Goal: Task Accomplishment & Management: Manage account settings

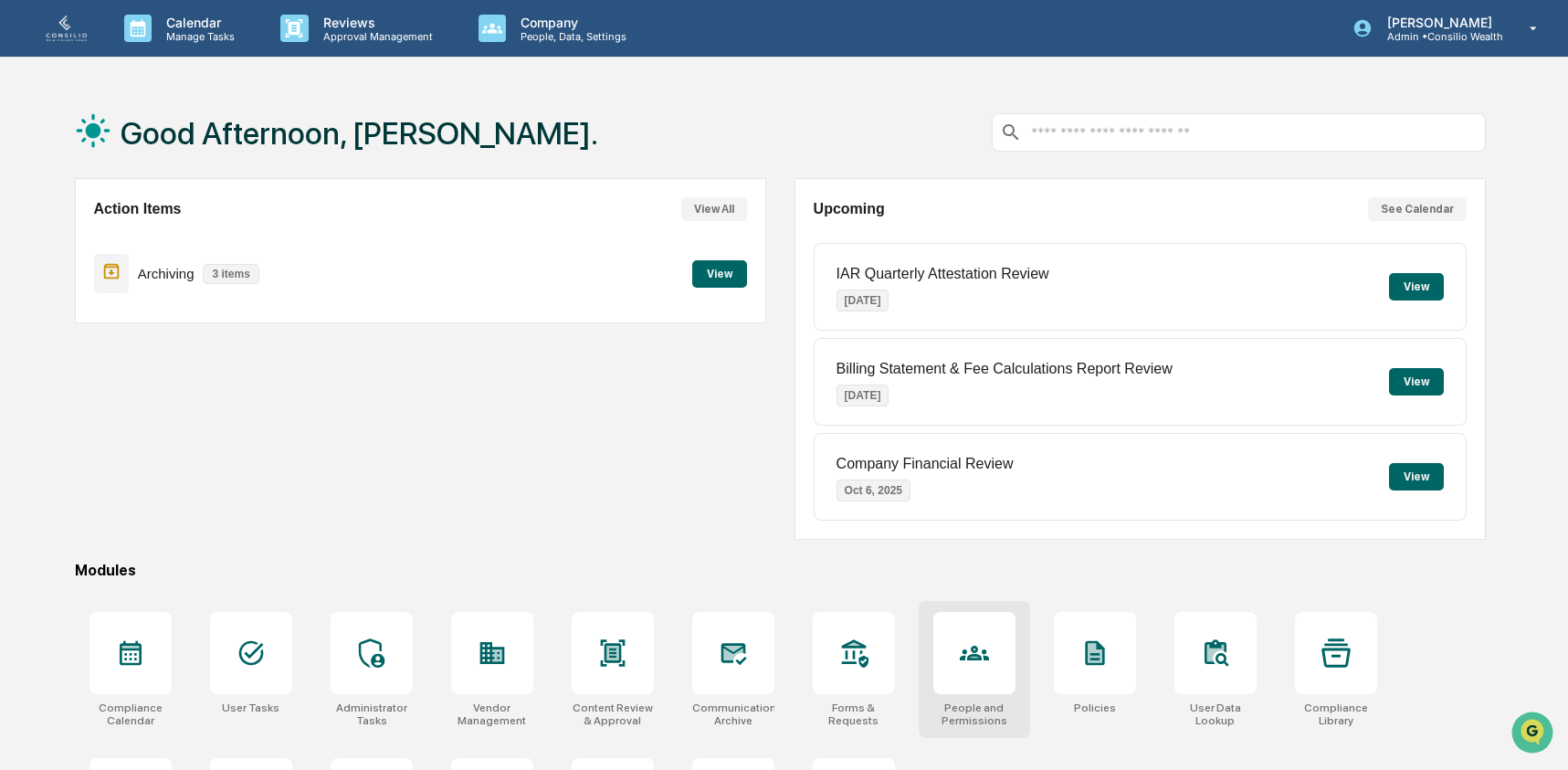
click at [965, 669] on div at bounding box center [974, 652] width 83 height 82
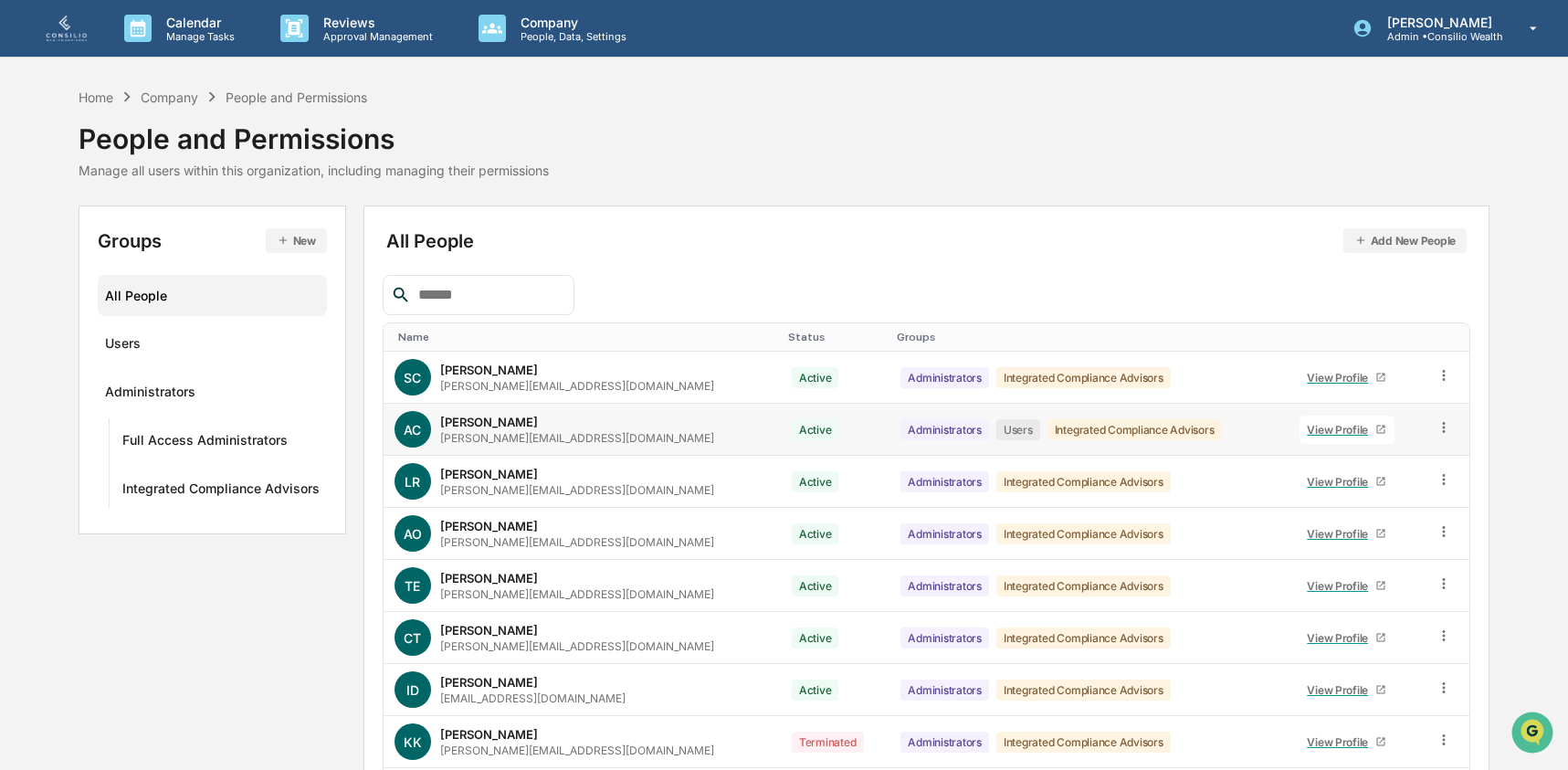
click at [1438, 431] on icon at bounding box center [1445, 428] width 17 height 17
click at [1402, 468] on div "Groups & Permissions" at bounding box center [1359, 457] width 157 height 22
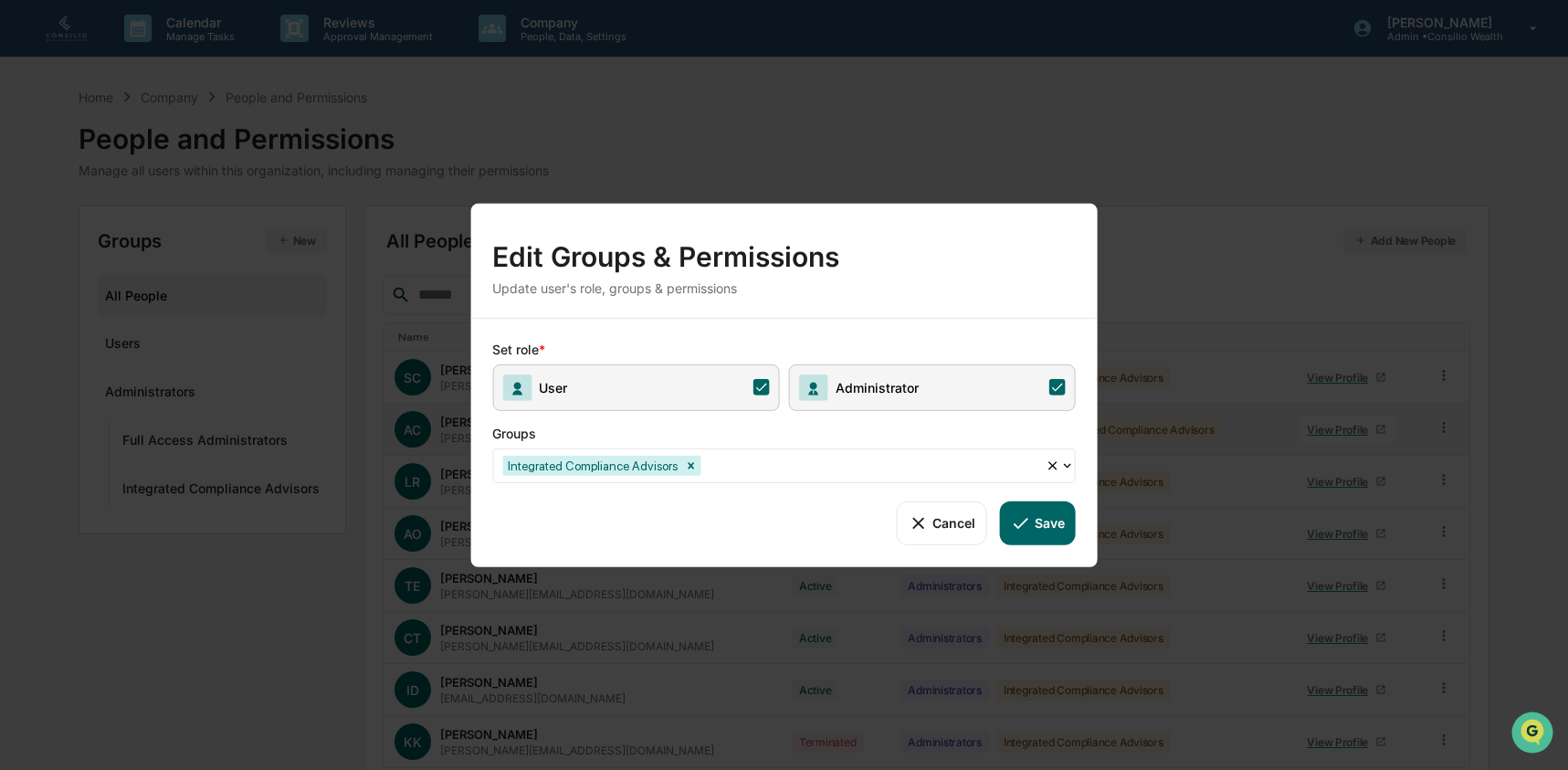
click at [674, 397] on span "User" at bounding box center [636, 386] width 286 height 46
click at [1070, 530] on button "Save" at bounding box center [1038, 522] width 76 height 44
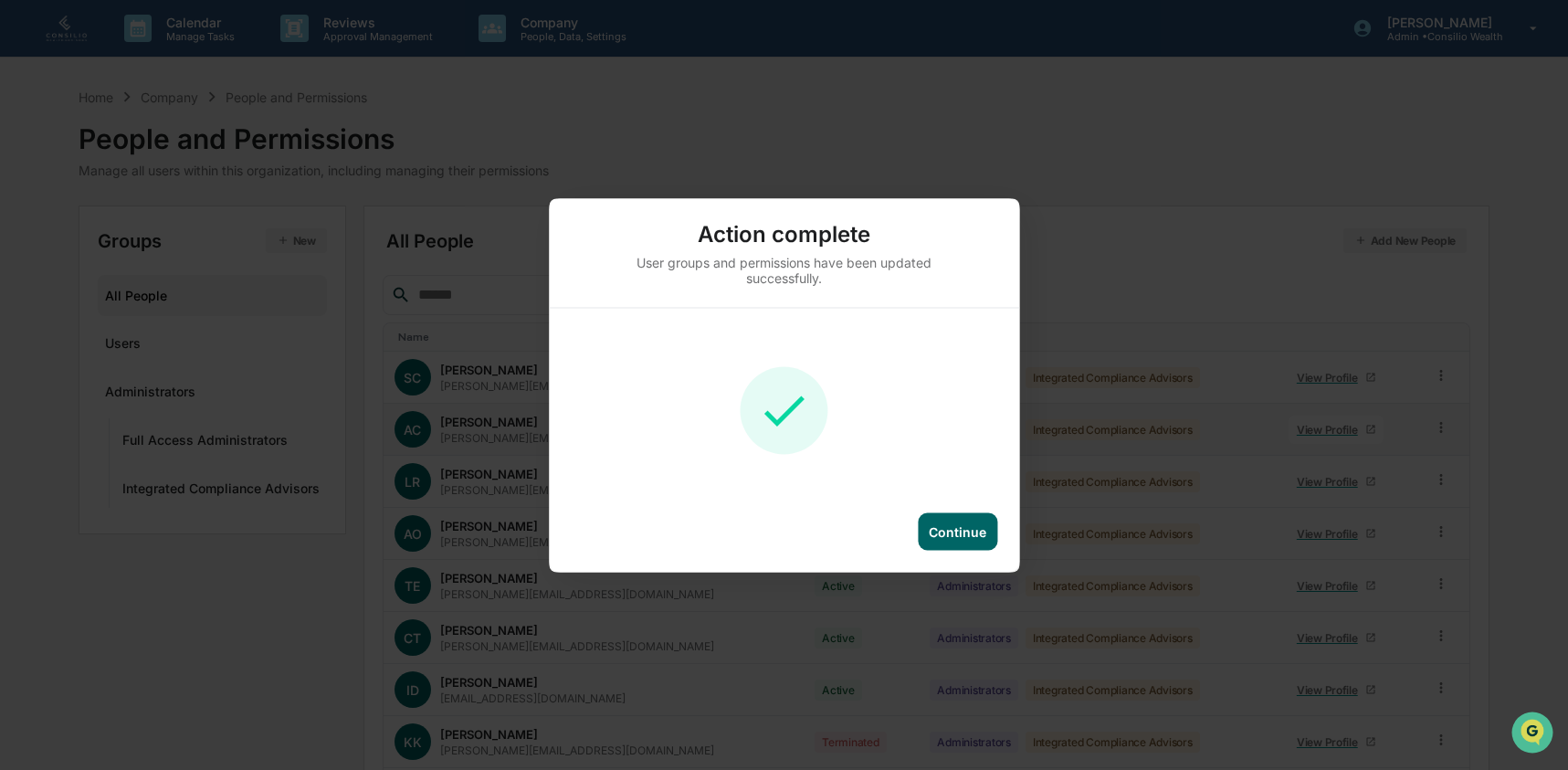
click at [964, 534] on div "Continue" at bounding box center [957, 531] width 58 height 15
